Goal: Entertainment & Leisure: Consume media (video, audio)

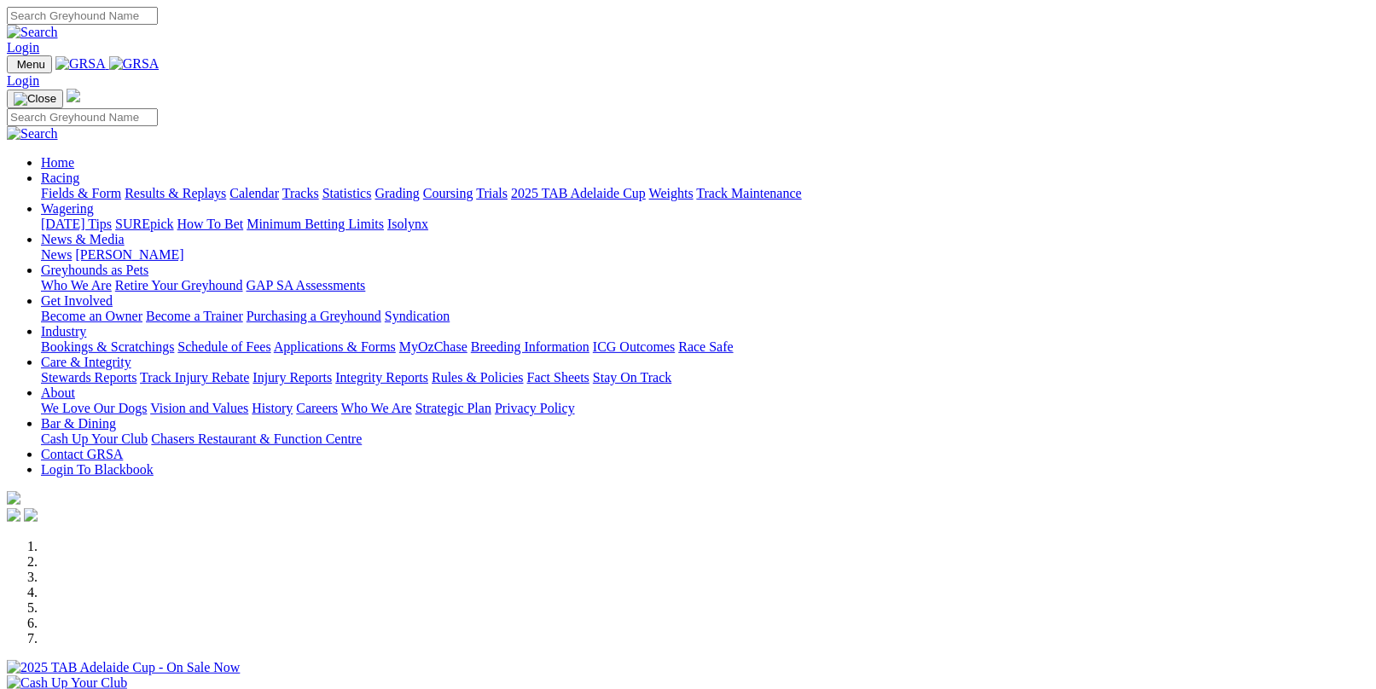
click at [206, 186] on link "Results & Replays" at bounding box center [176, 193] width 102 height 15
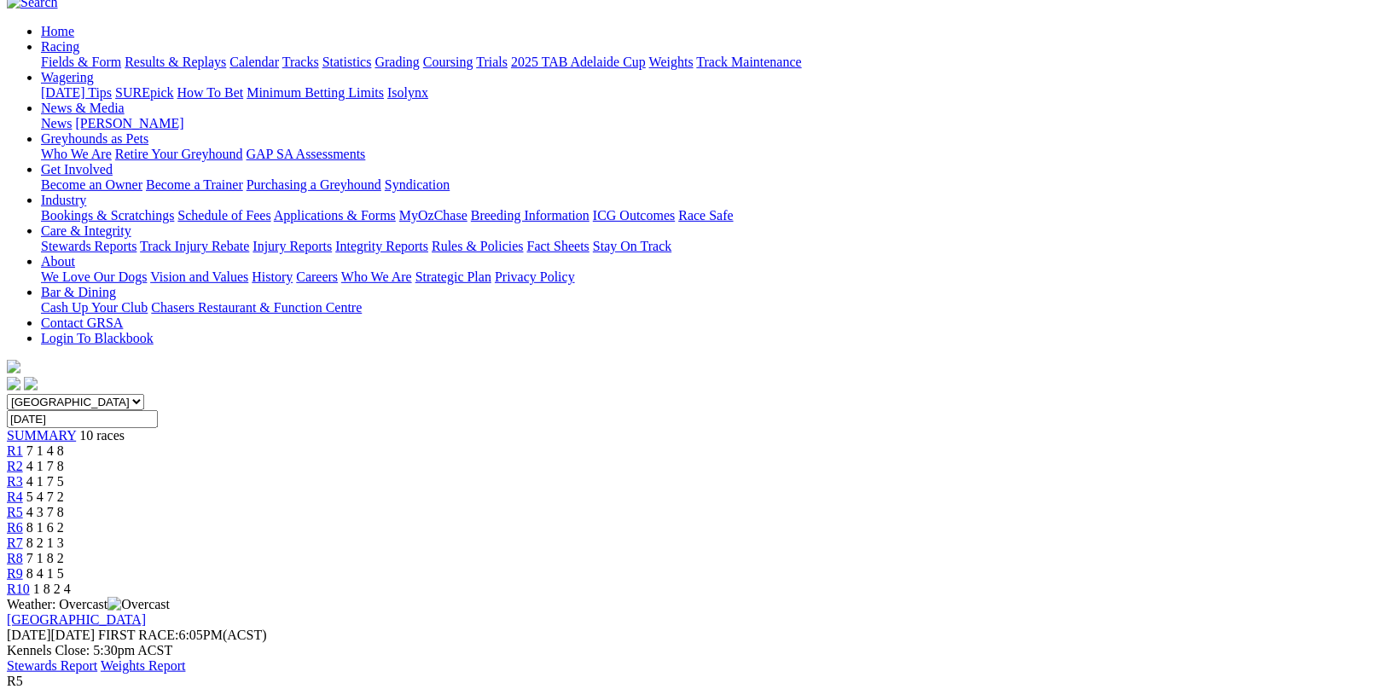
scroll to position [171, 0]
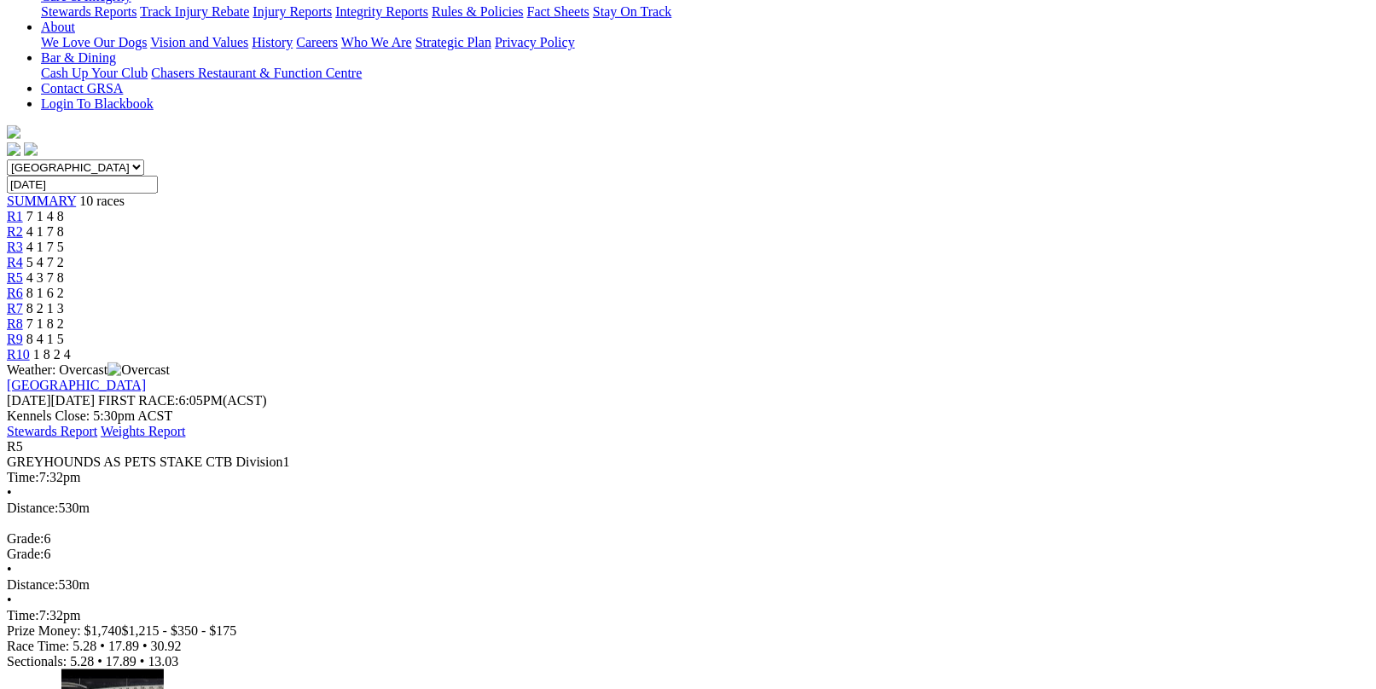
scroll to position [426, 0]
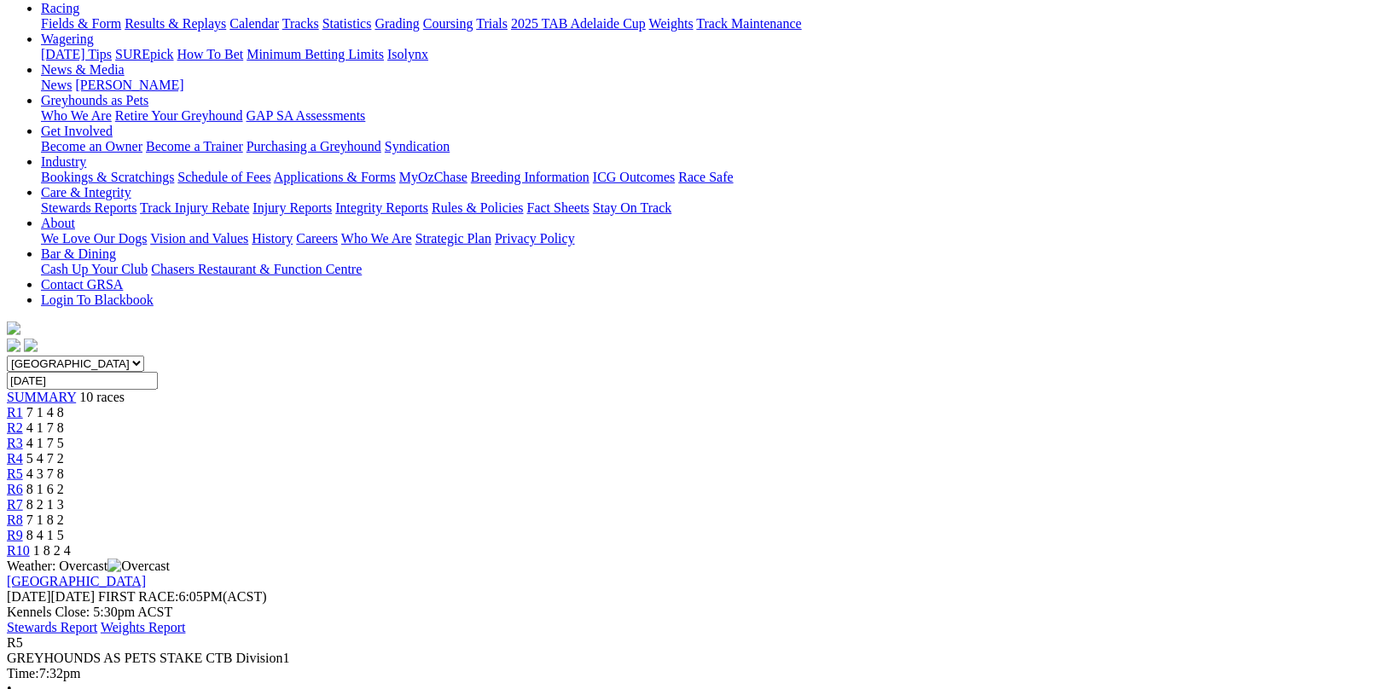
scroll to position [171, 0]
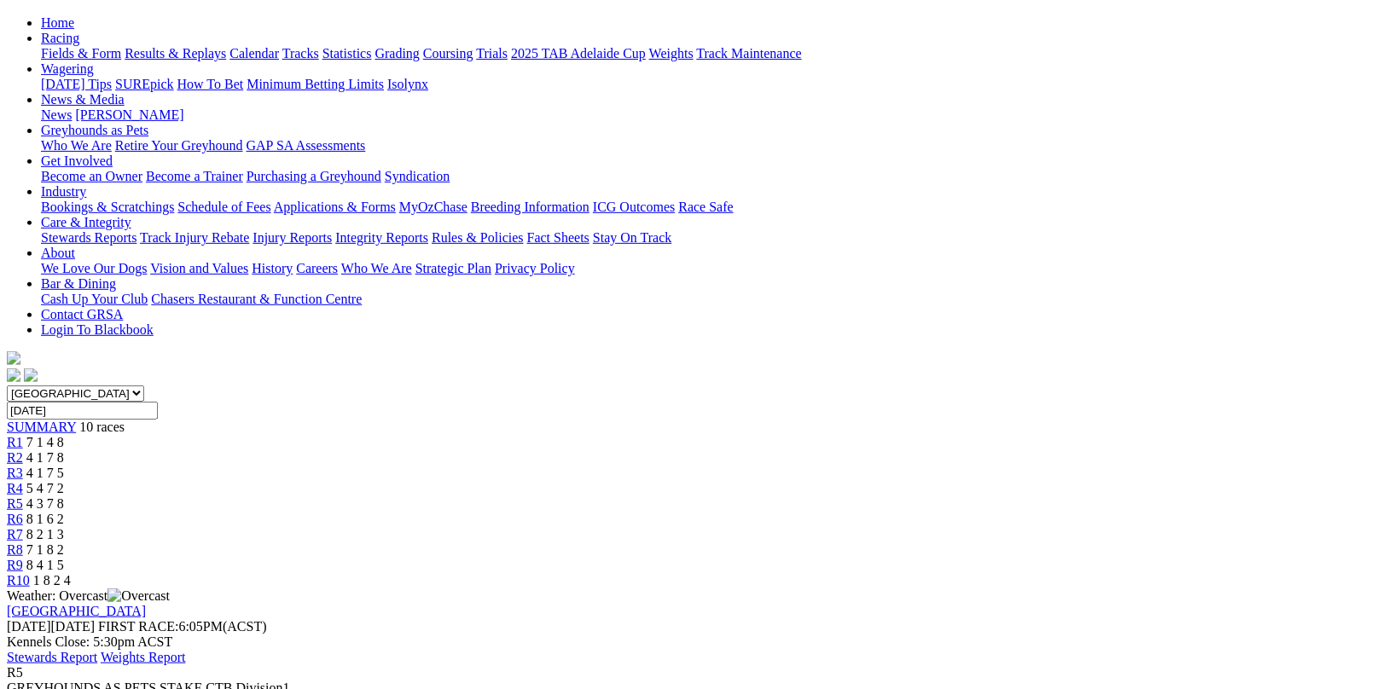
click at [798, 512] on div "R6 8 1 6 2" at bounding box center [688, 519] width 1362 height 15
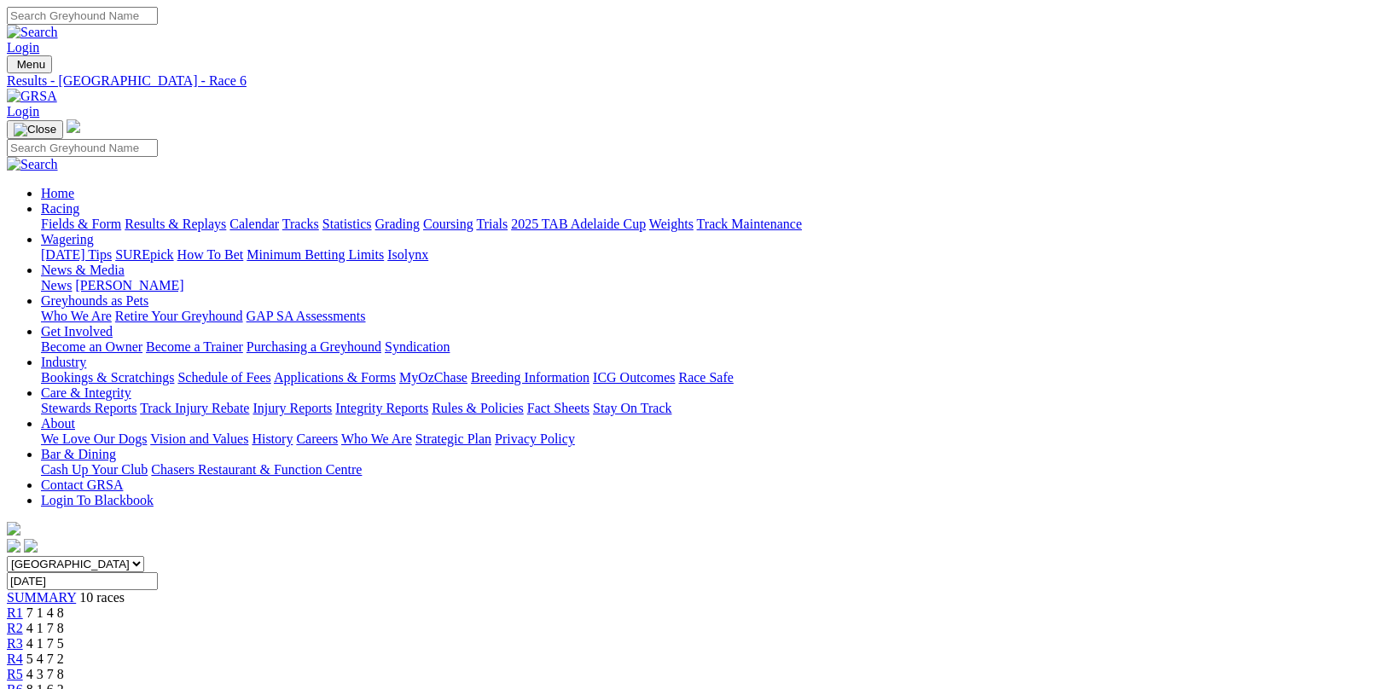
scroll to position [412, 0]
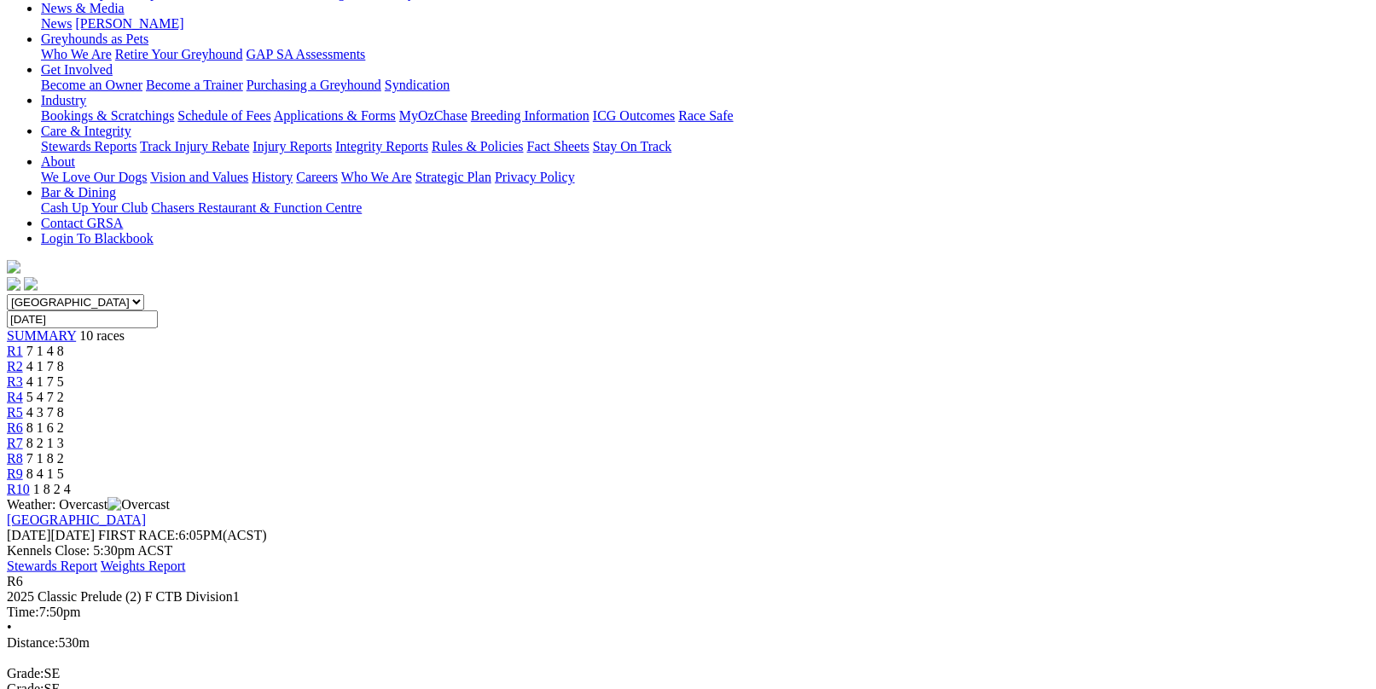
scroll to position [241, 0]
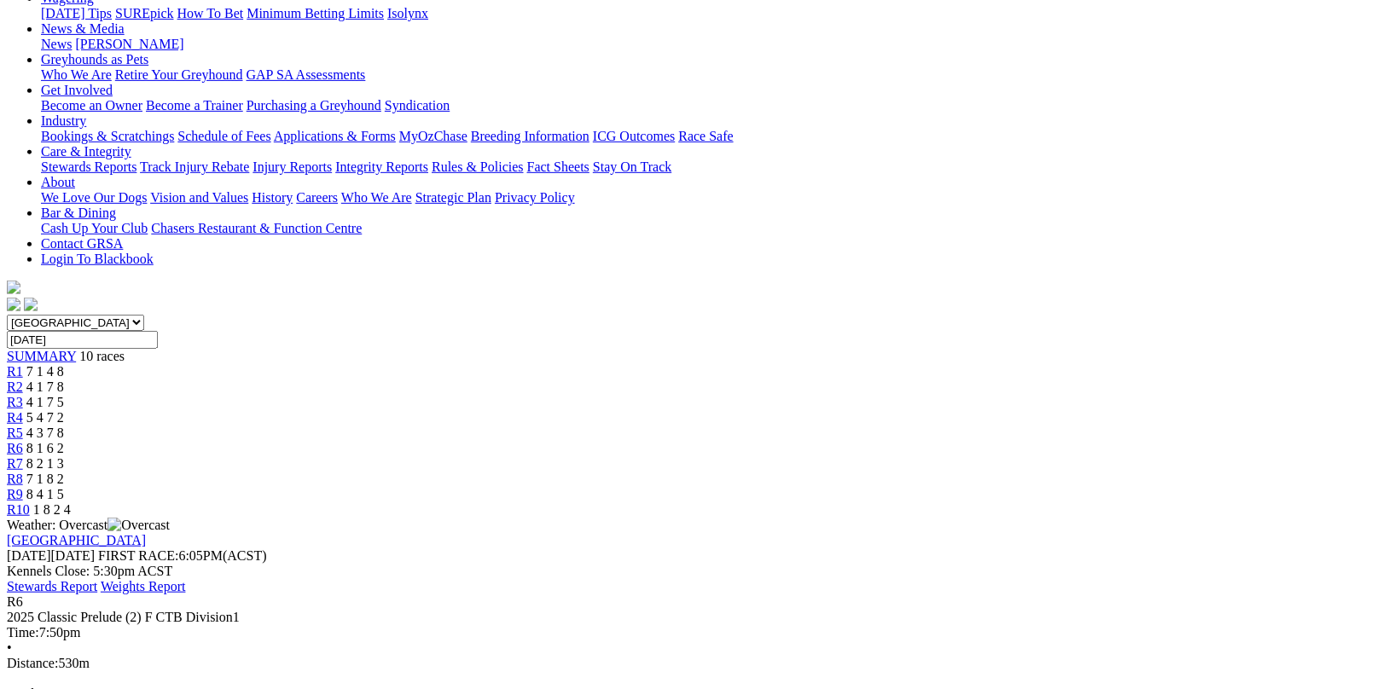
click at [23, 472] on link "R8" at bounding box center [15, 479] width 16 height 15
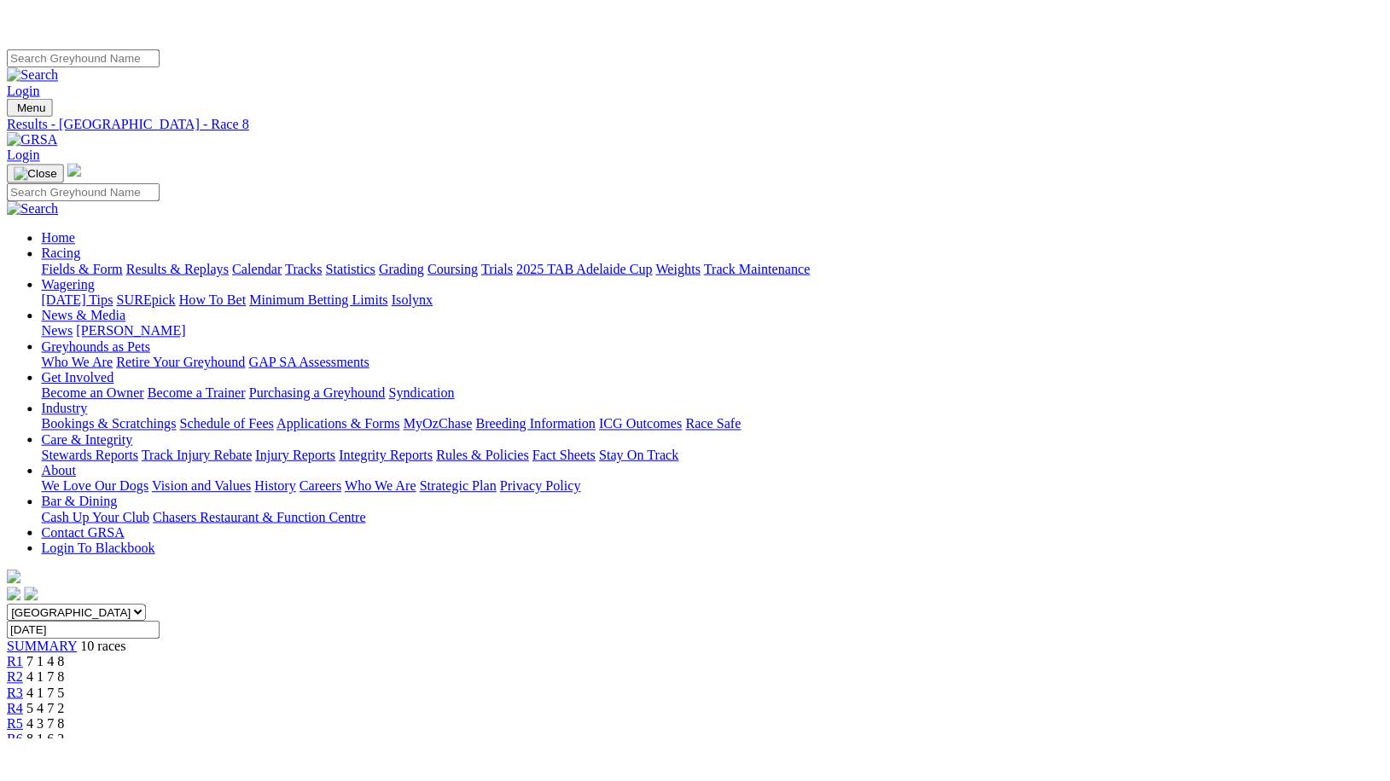
scroll to position [426, 0]
